Goal: Obtain resource: Download file/media

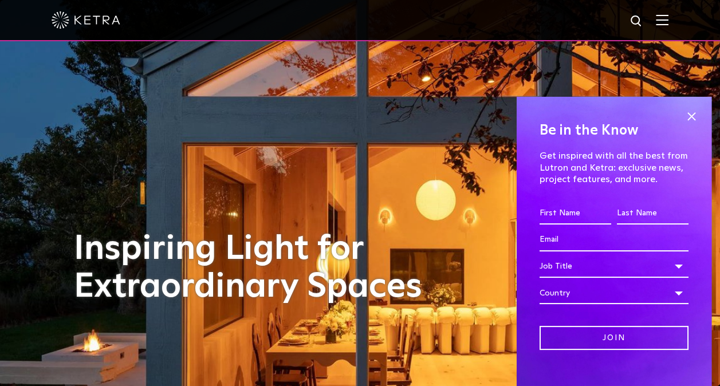
click at [668, 23] on img at bounding box center [662, 19] width 13 height 11
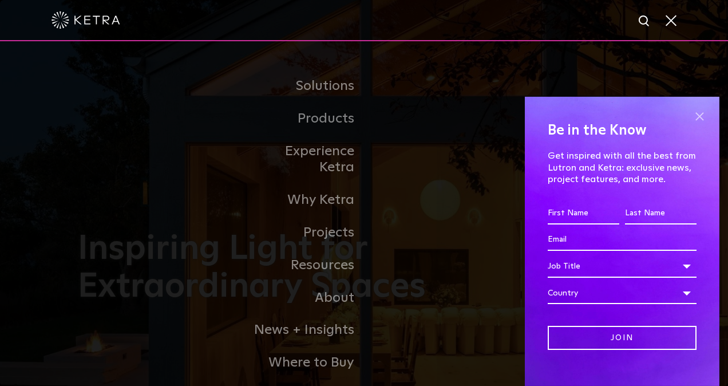
click at [691, 120] on span at bounding box center [699, 116] width 17 height 17
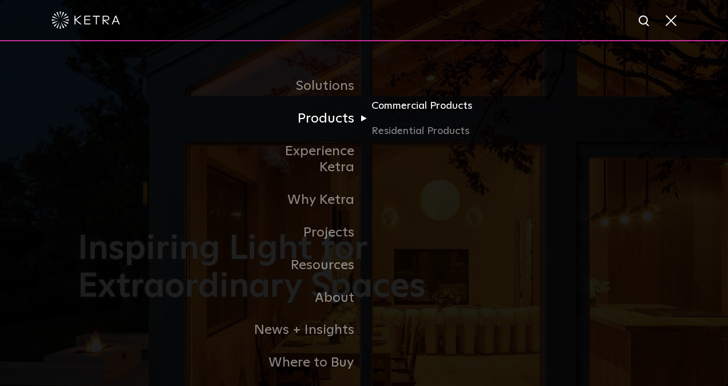
click at [397, 105] on link "Commercial Products" at bounding box center [427, 110] width 110 height 25
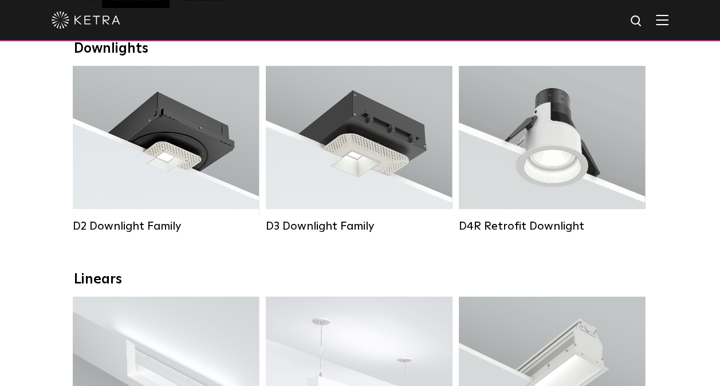
scroll to position [172, 0]
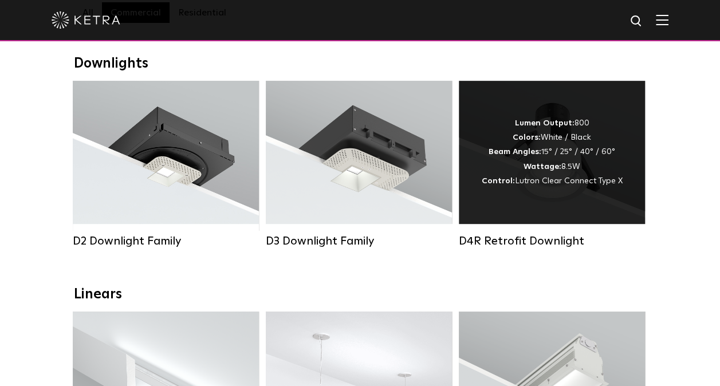
click at [537, 185] on span "Lutron Clear Connect Type X" at bounding box center [569, 181] width 108 height 8
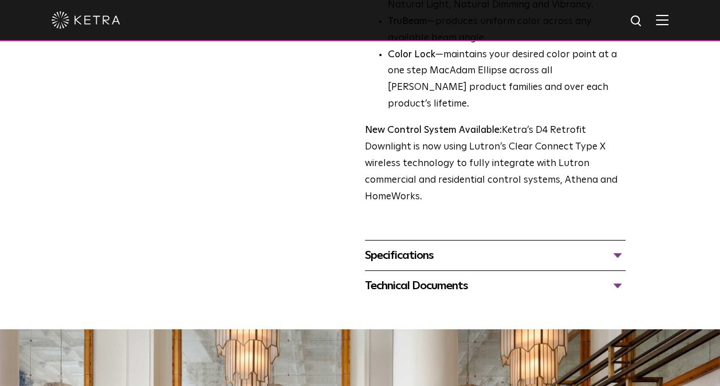
scroll to position [344, 0]
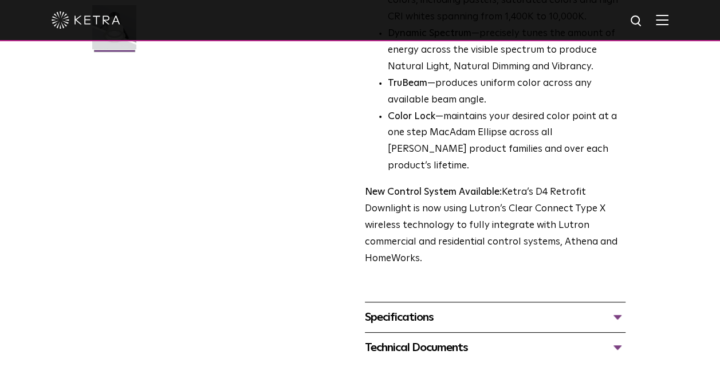
click at [505, 308] on div "Specifications" at bounding box center [495, 317] width 261 height 18
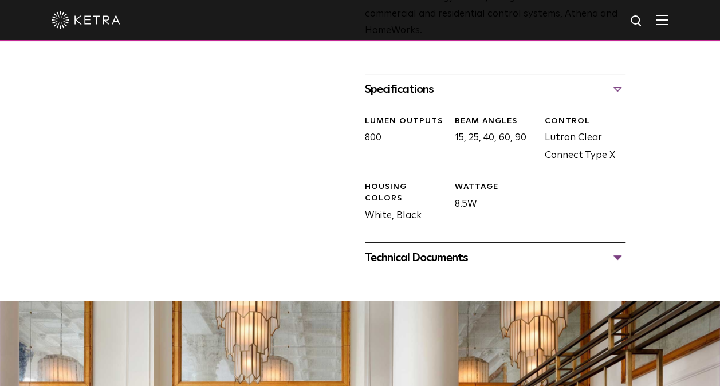
scroll to position [573, 0]
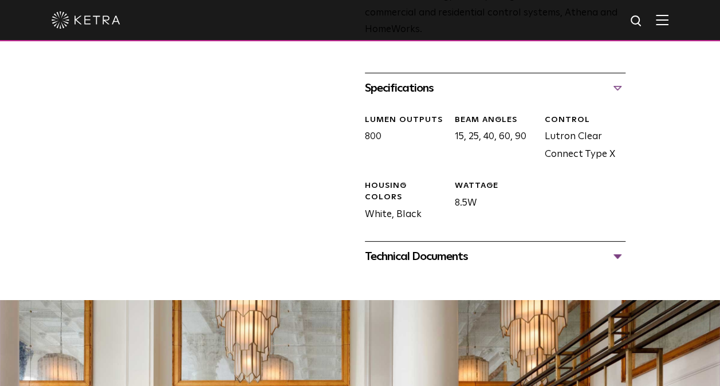
click at [501, 250] on div "Technical Documents D4R Specification Sheet D4R Installation Guide D4R Retrofit…" at bounding box center [495, 256] width 261 height 30
click at [502, 247] on div "Technical Documents" at bounding box center [495, 256] width 261 height 18
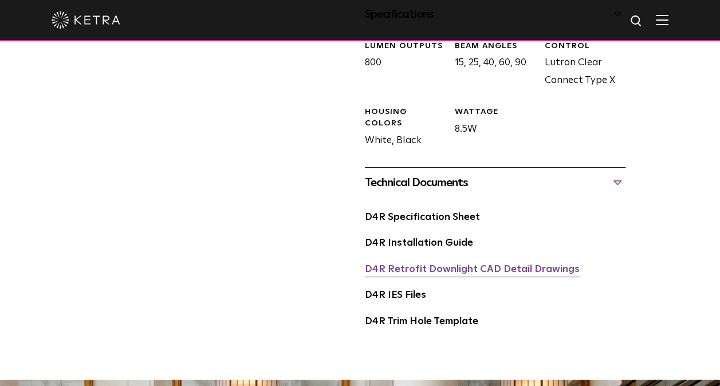
scroll to position [630, 0]
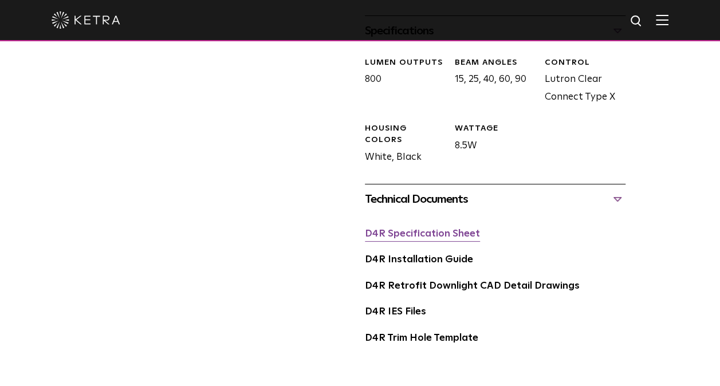
click at [428, 229] on link "D4R Specification Sheet" at bounding box center [422, 234] width 115 height 10
